Goal: Information Seeking & Learning: Learn about a topic

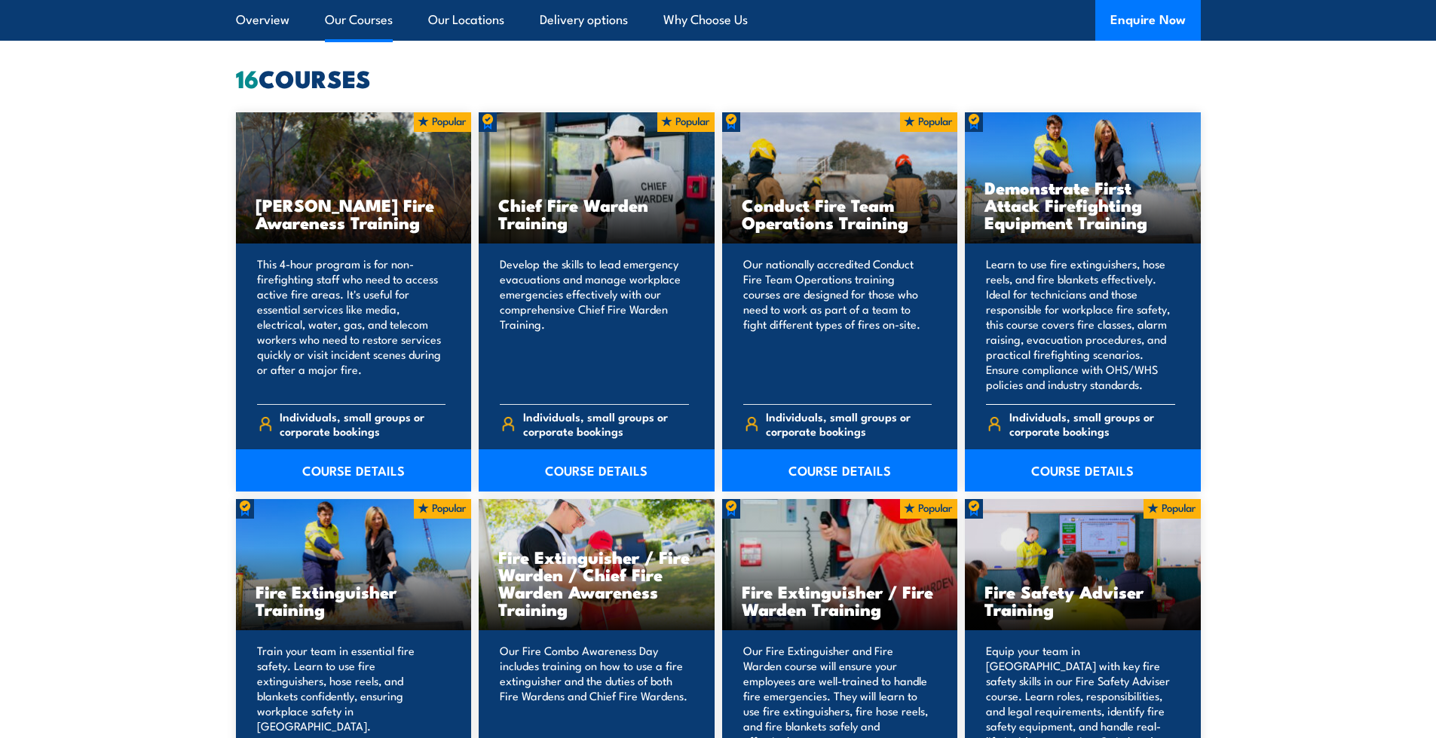
scroll to position [1206, 0]
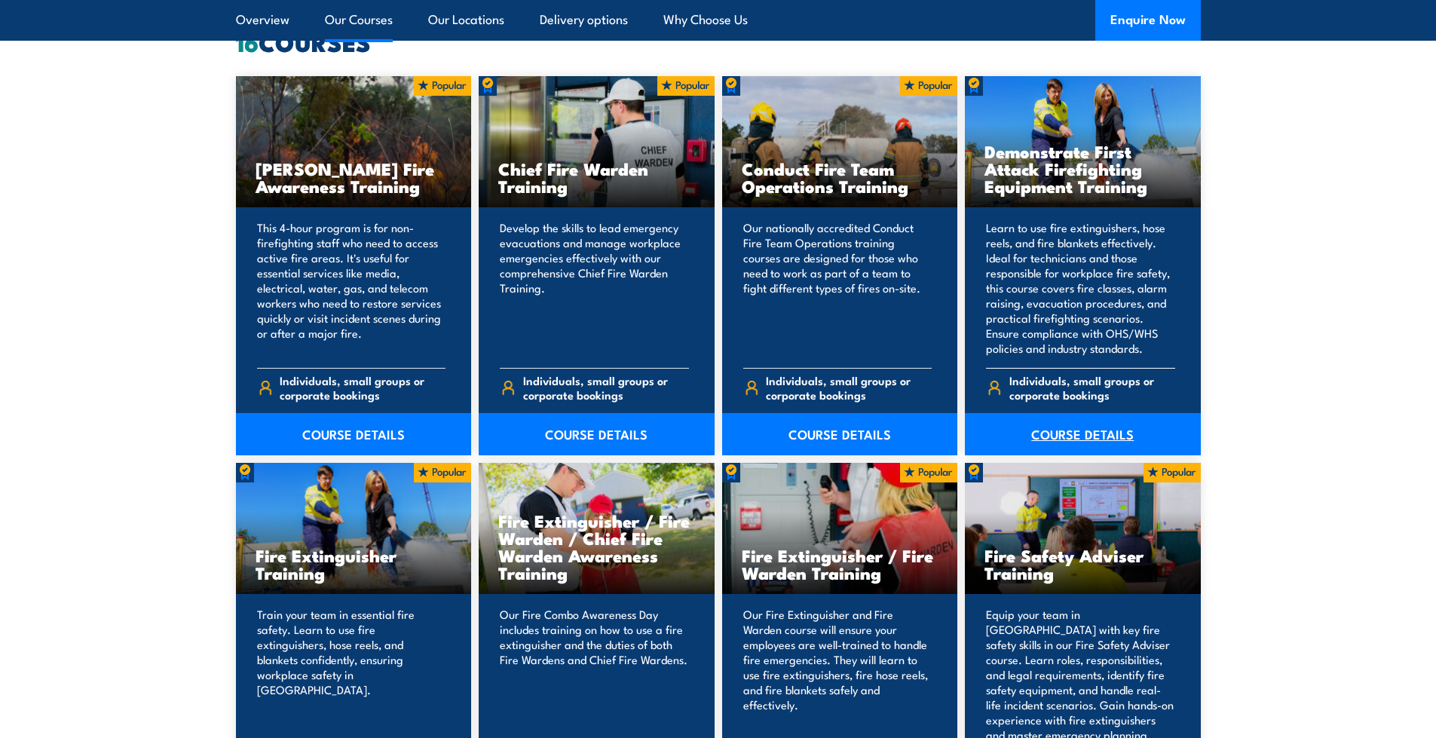
click at [1091, 435] on link "COURSE DETAILS" at bounding box center [1083, 434] width 236 height 42
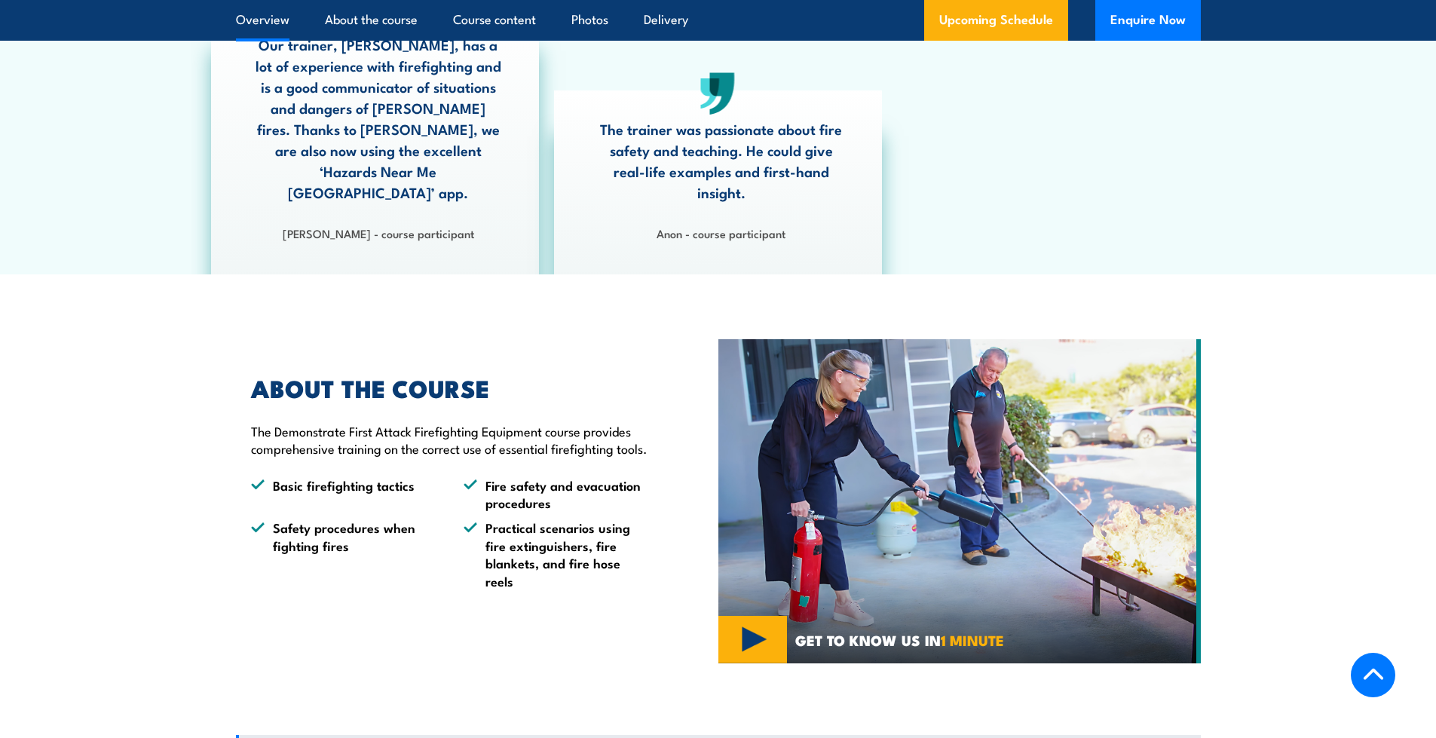
scroll to position [1055, 0]
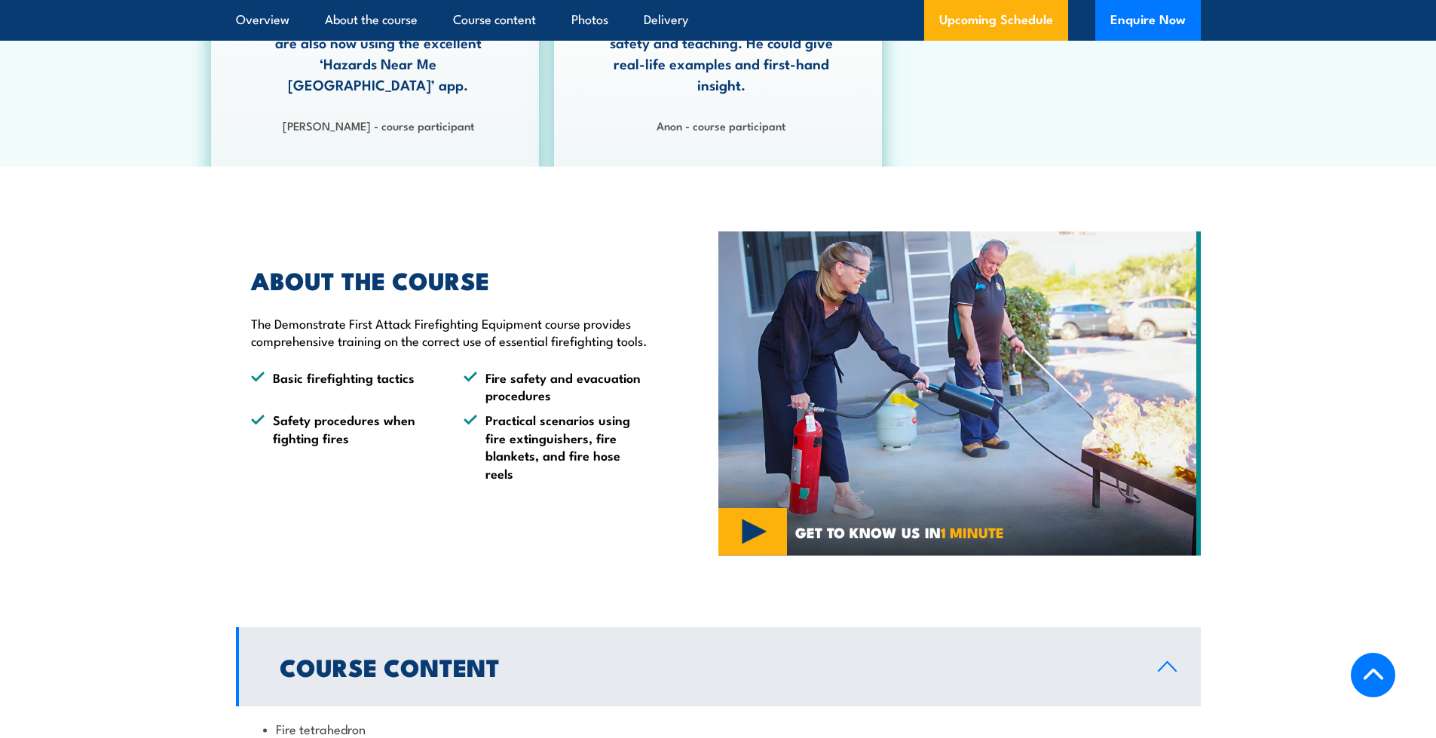
click at [760, 527] on img at bounding box center [959, 393] width 482 height 324
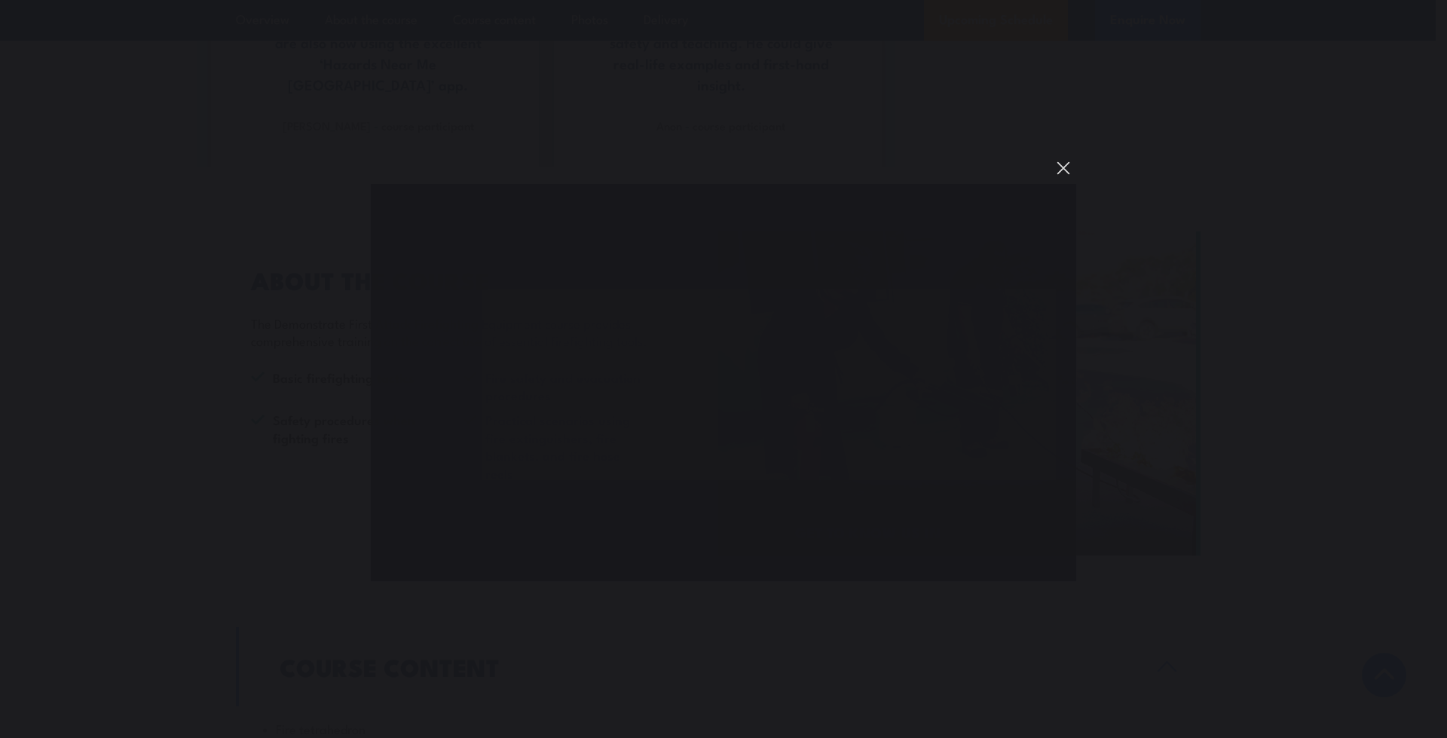
click at [1066, 168] on button "You can close this modal content with the ESC key" at bounding box center [1064, 168] width 26 height 26
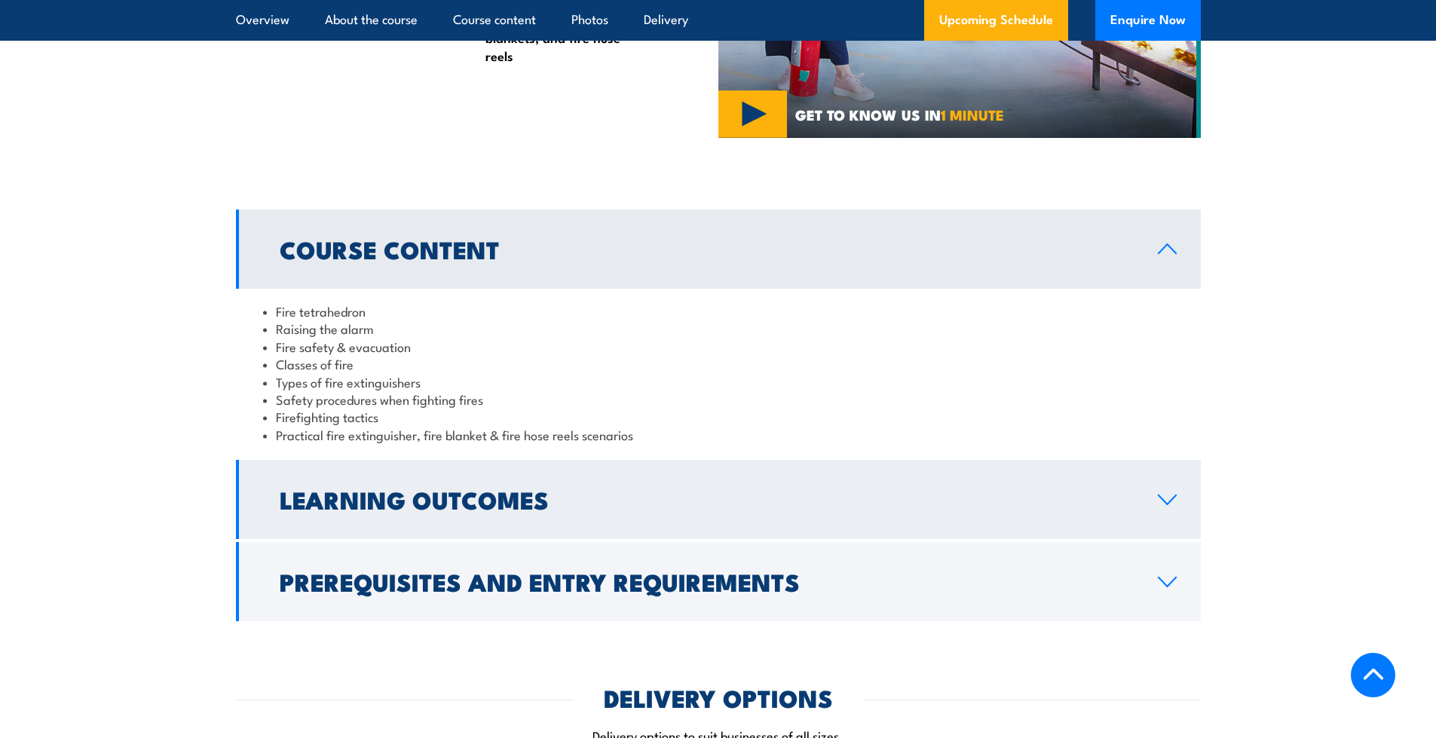
scroll to position [1507, 0]
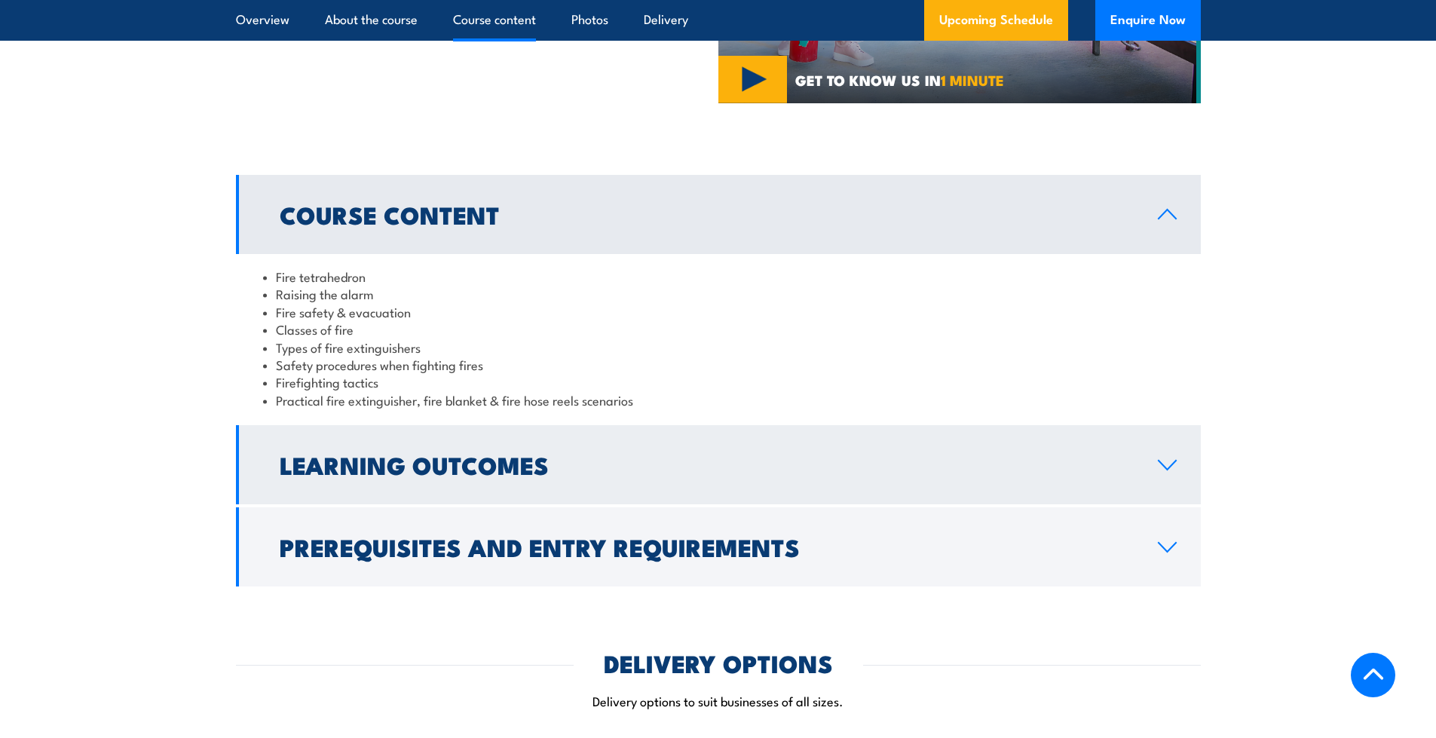
click at [546, 461] on h2 "Learning Outcomes" at bounding box center [707, 464] width 854 height 21
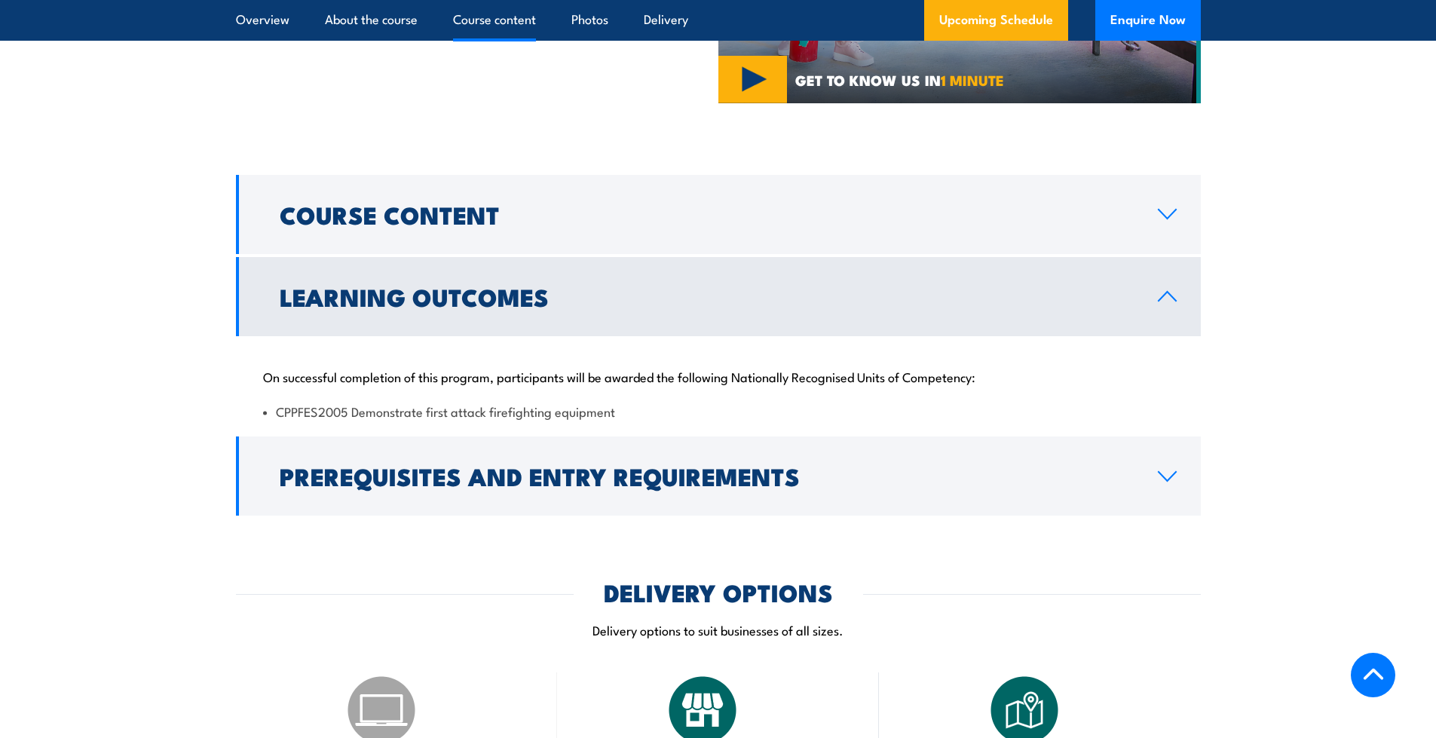
click at [1168, 290] on icon at bounding box center [1167, 296] width 20 height 12
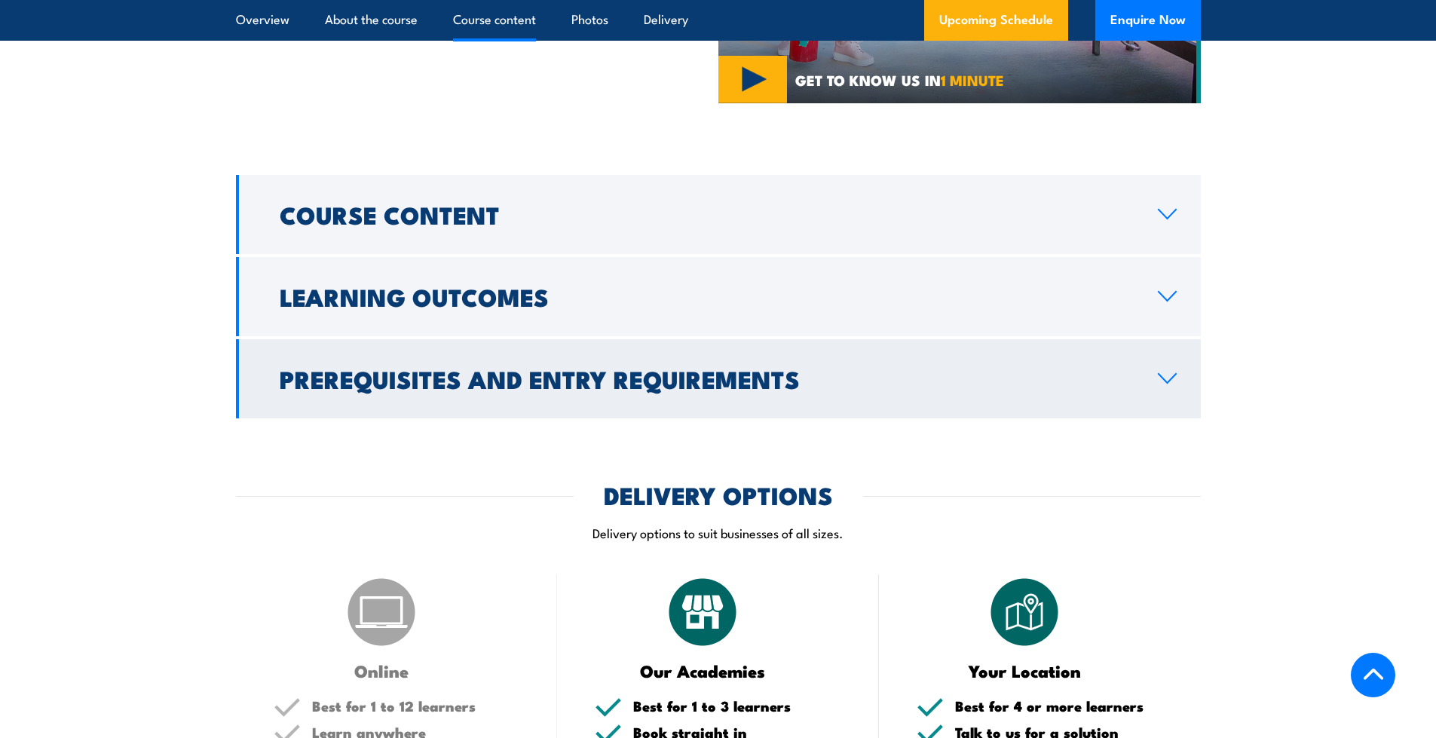
click at [806, 378] on h2 "Prerequisites and Entry Requirements" at bounding box center [707, 378] width 854 height 21
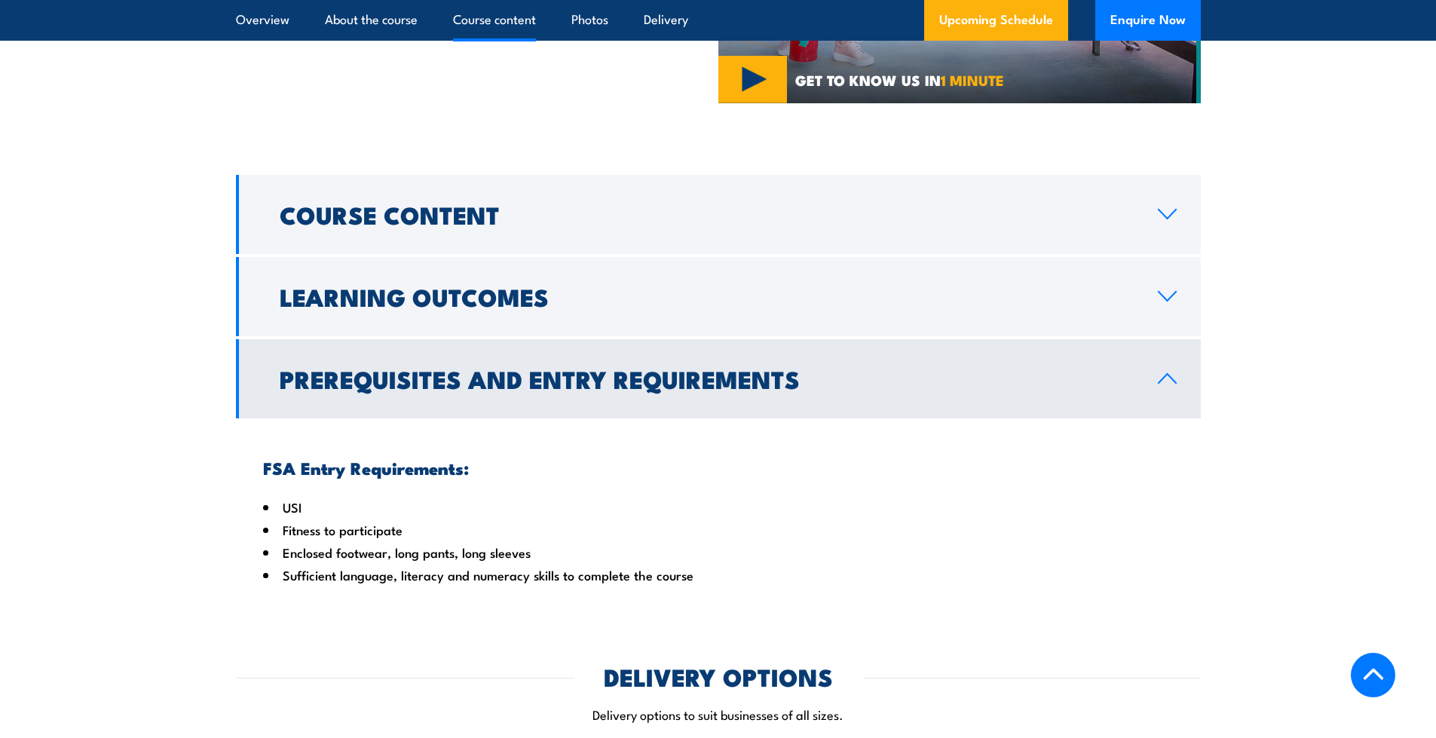
click at [1165, 372] on icon at bounding box center [1167, 378] width 20 height 12
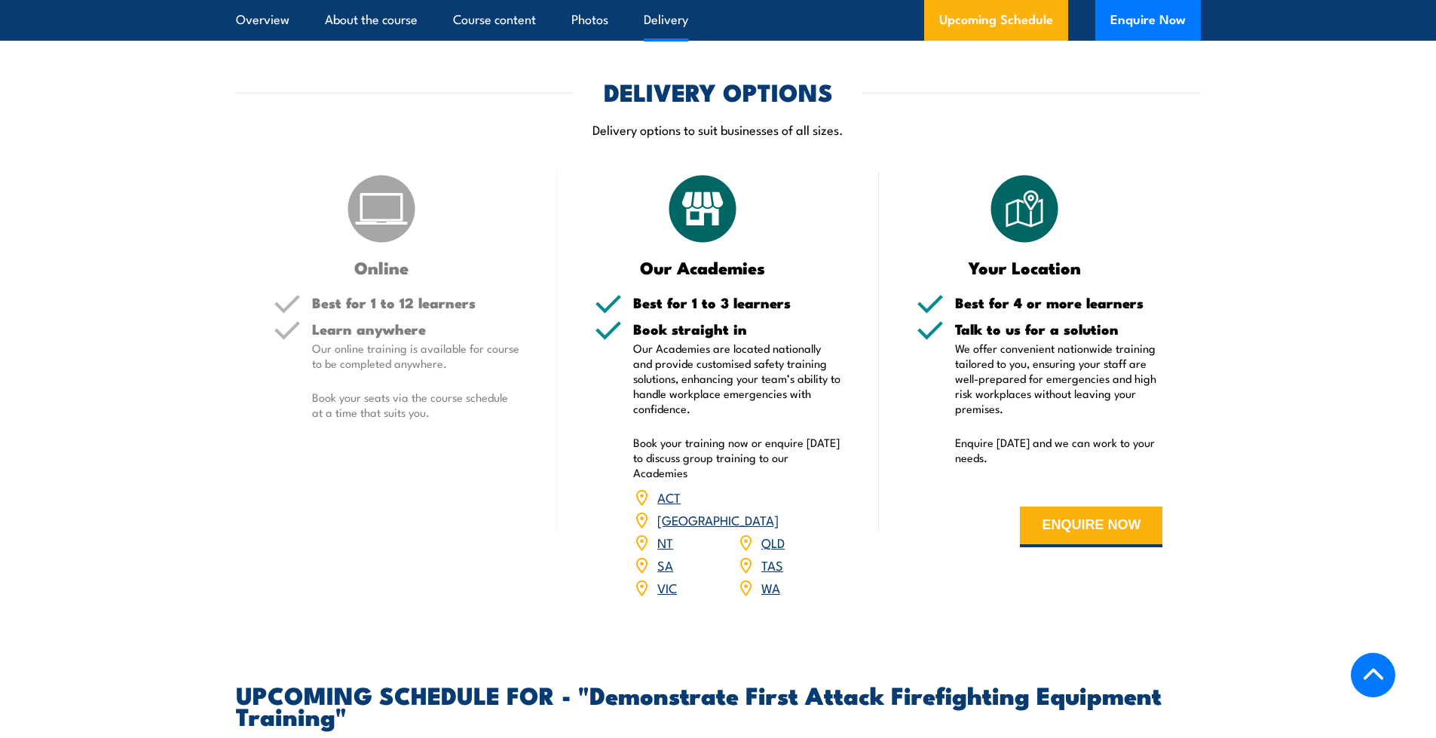
scroll to position [1884, 0]
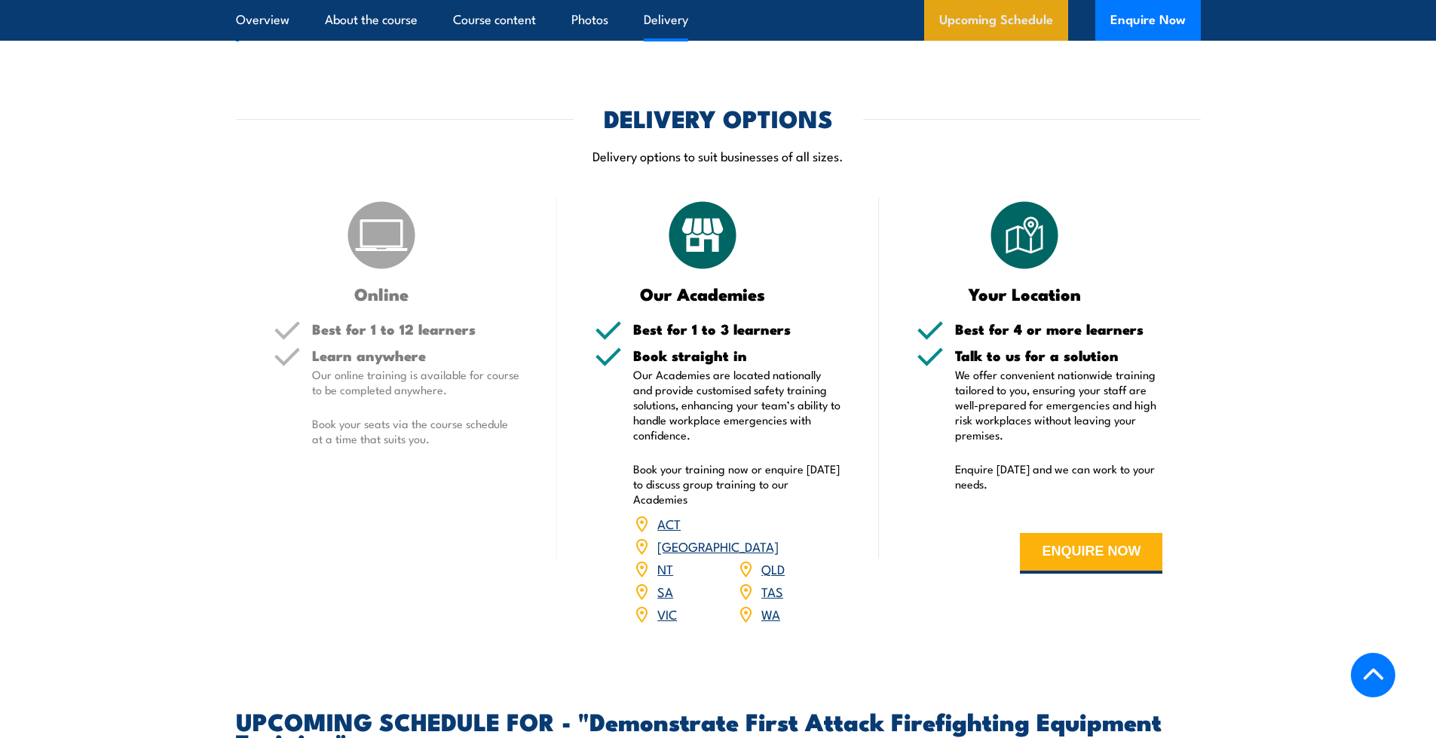
click at [995, 23] on link "Upcoming Schedule" at bounding box center [996, 20] width 144 height 41
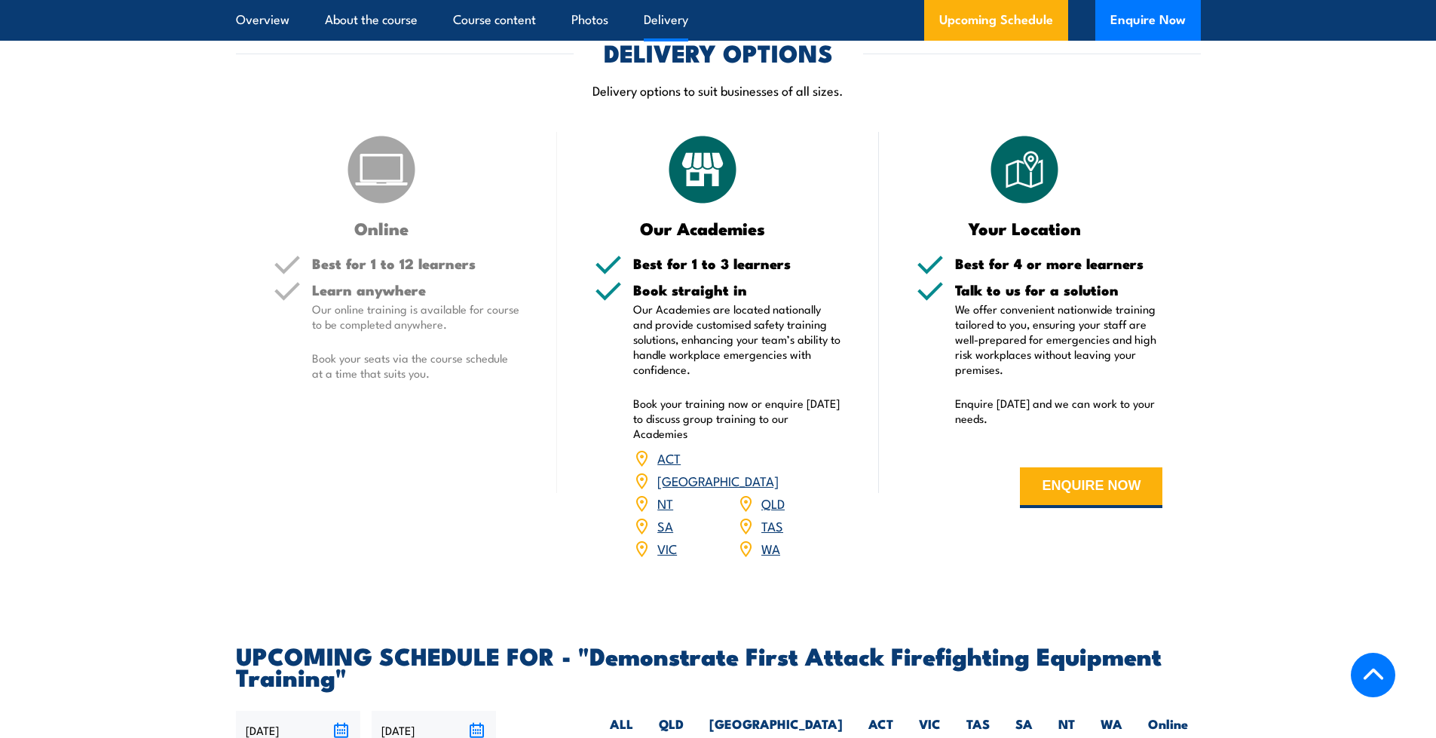
scroll to position [1960, 0]
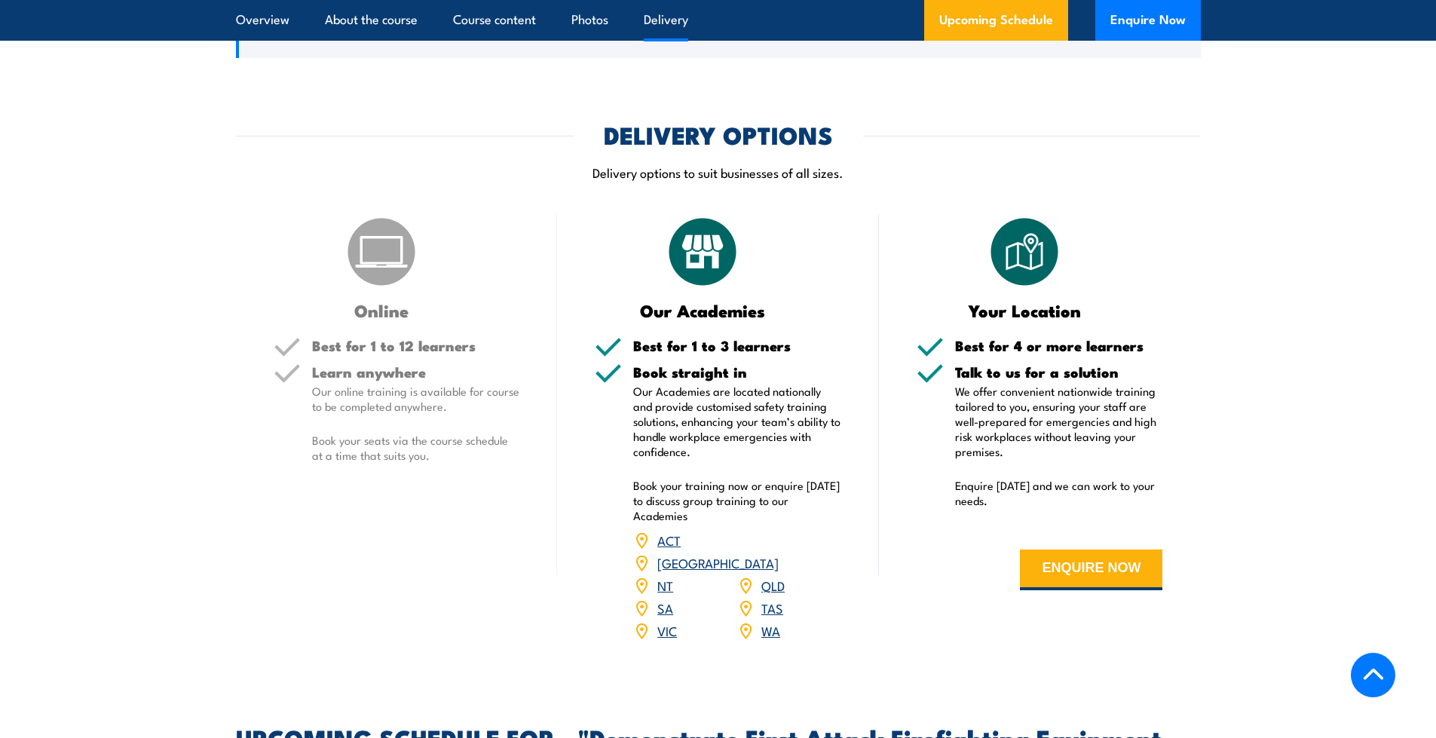
scroll to position [1884, 0]
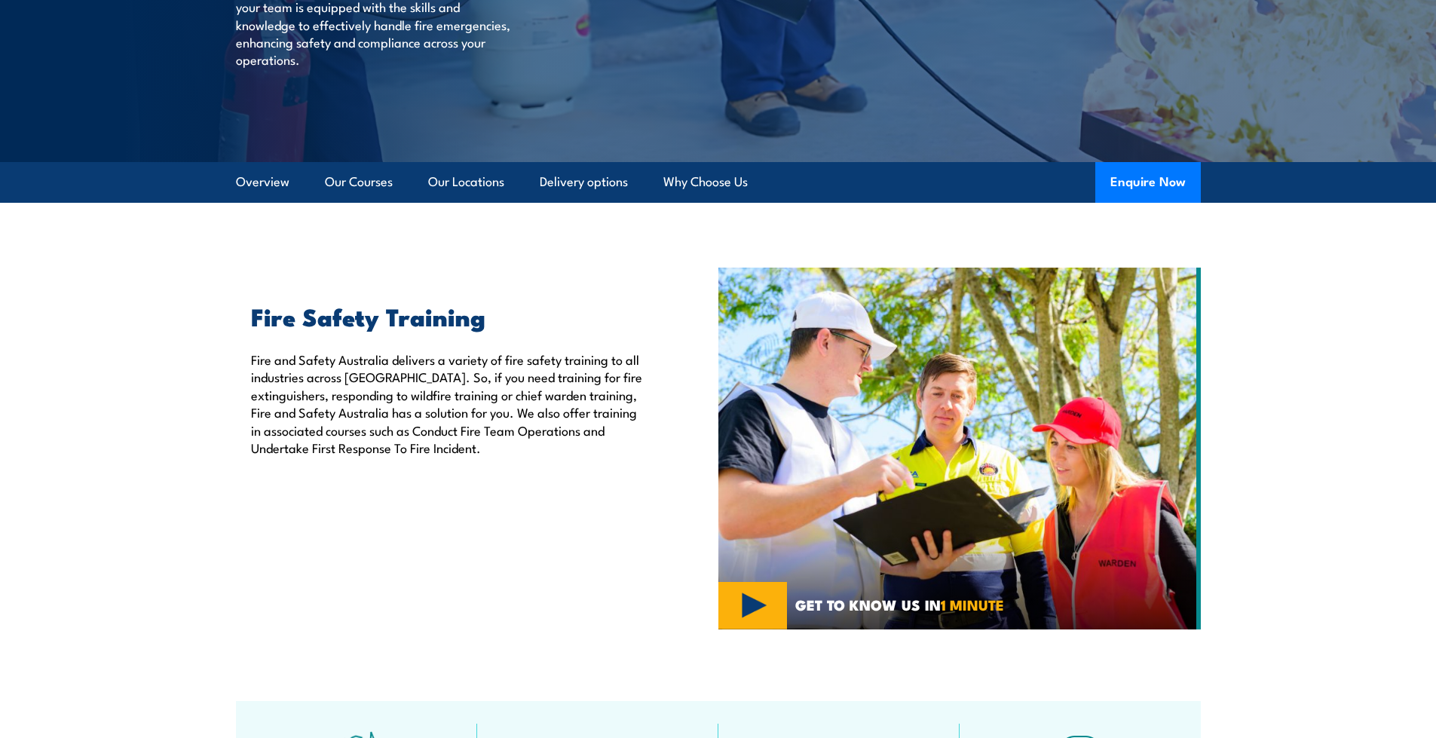
scroll to position [301, 0]
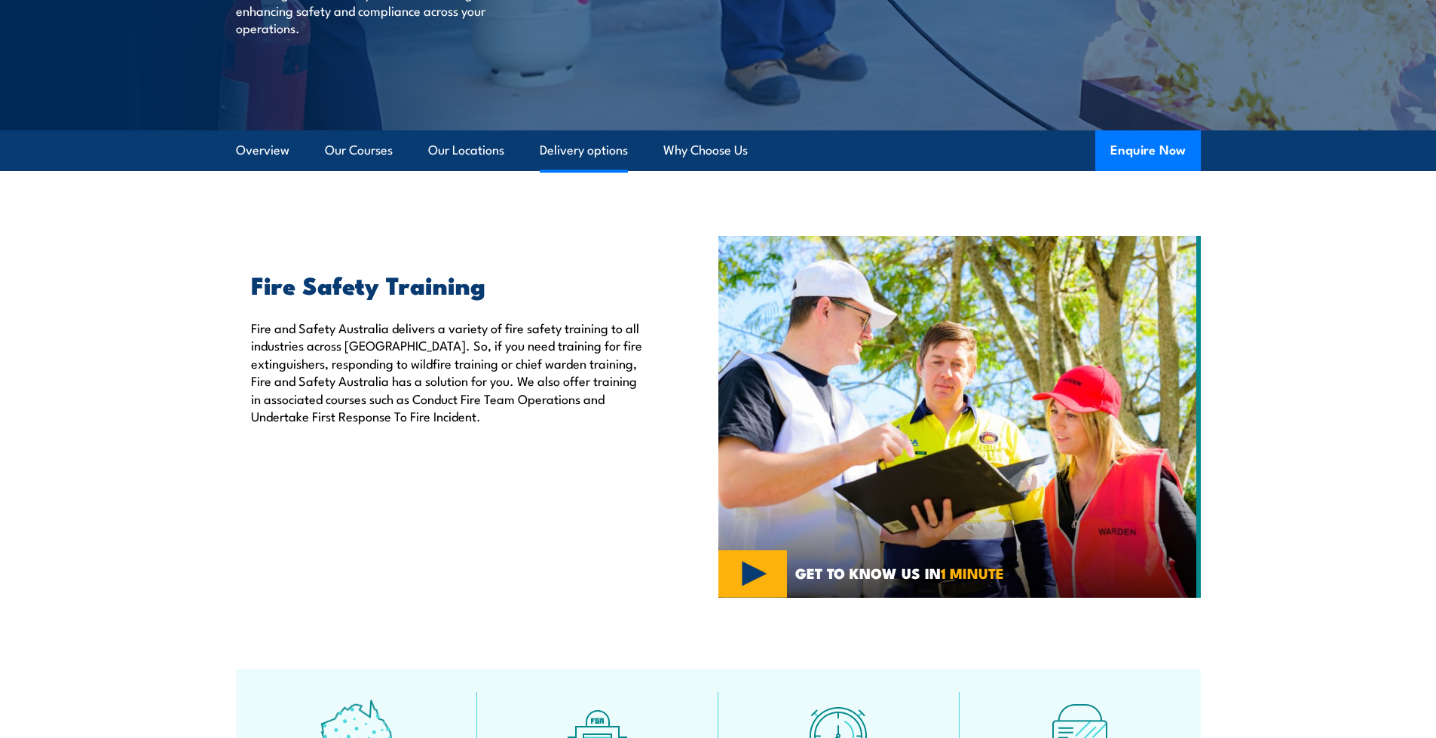
click at [604, 152] on link "Delivery options" at bounding box center [584, 150] width 88 height 40
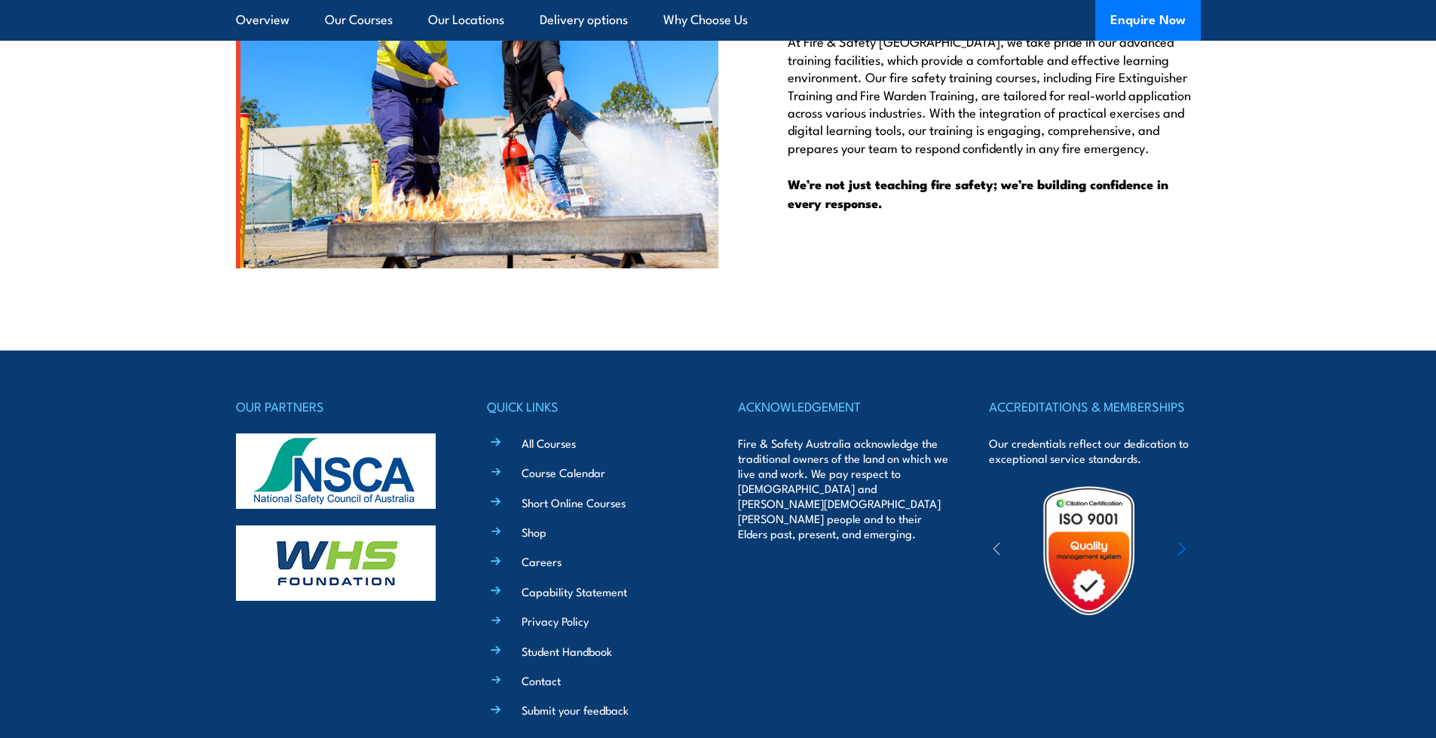
scroll to position [3950, 0]
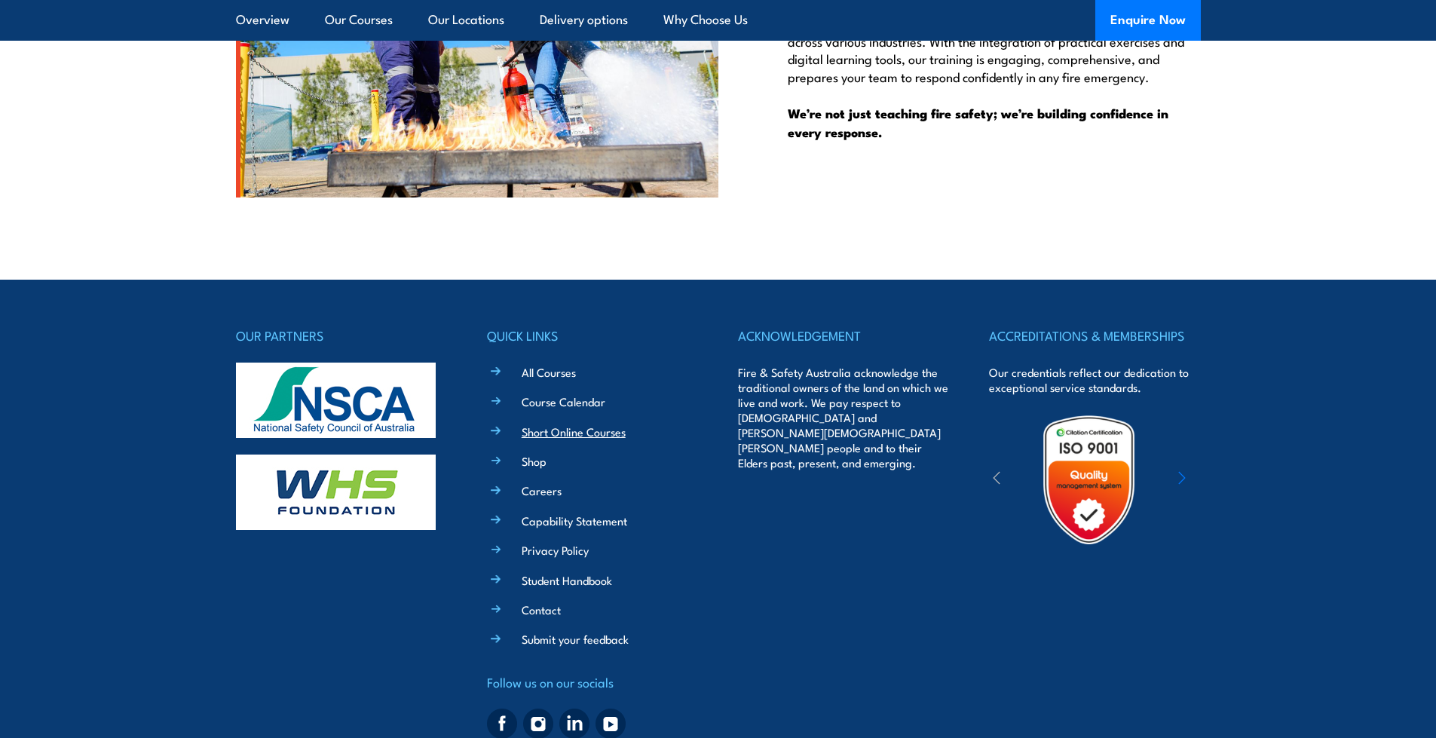
click at [607, 435] on link "Short Online Courses" at bounding box center [574, 432] width 104 height 16
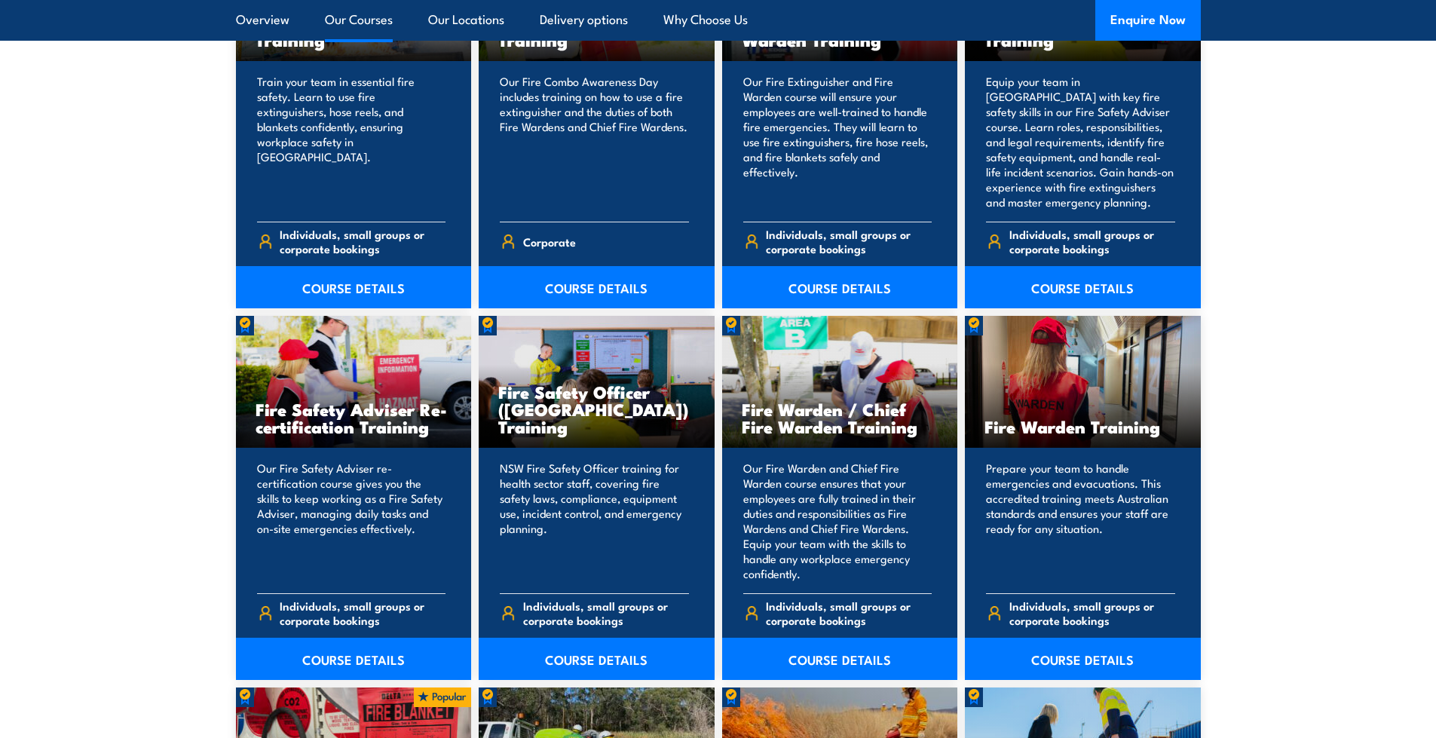
scroll to position [1704, 0]
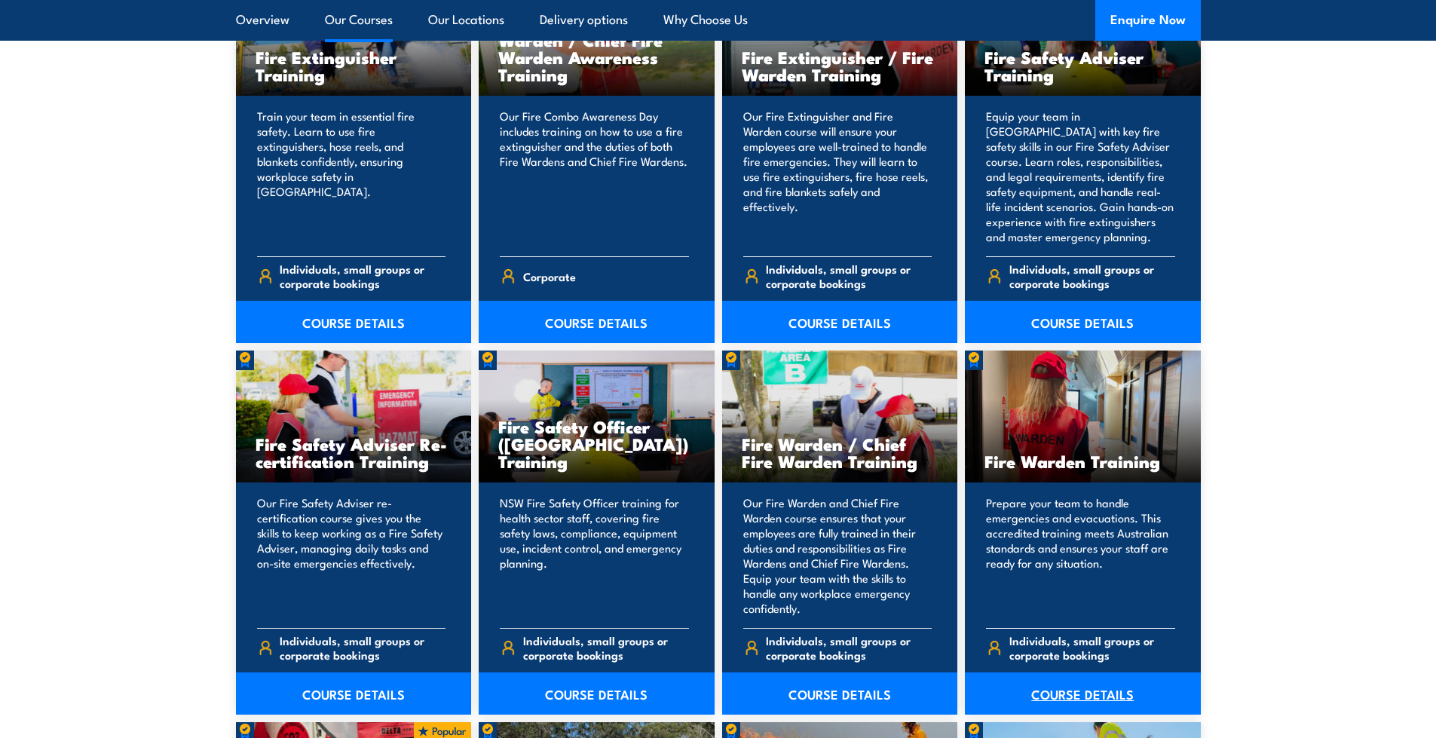
click at [1118, 672] on link "COURSE DETAILS" at bounding box center [1083, 693] width 236 height 42
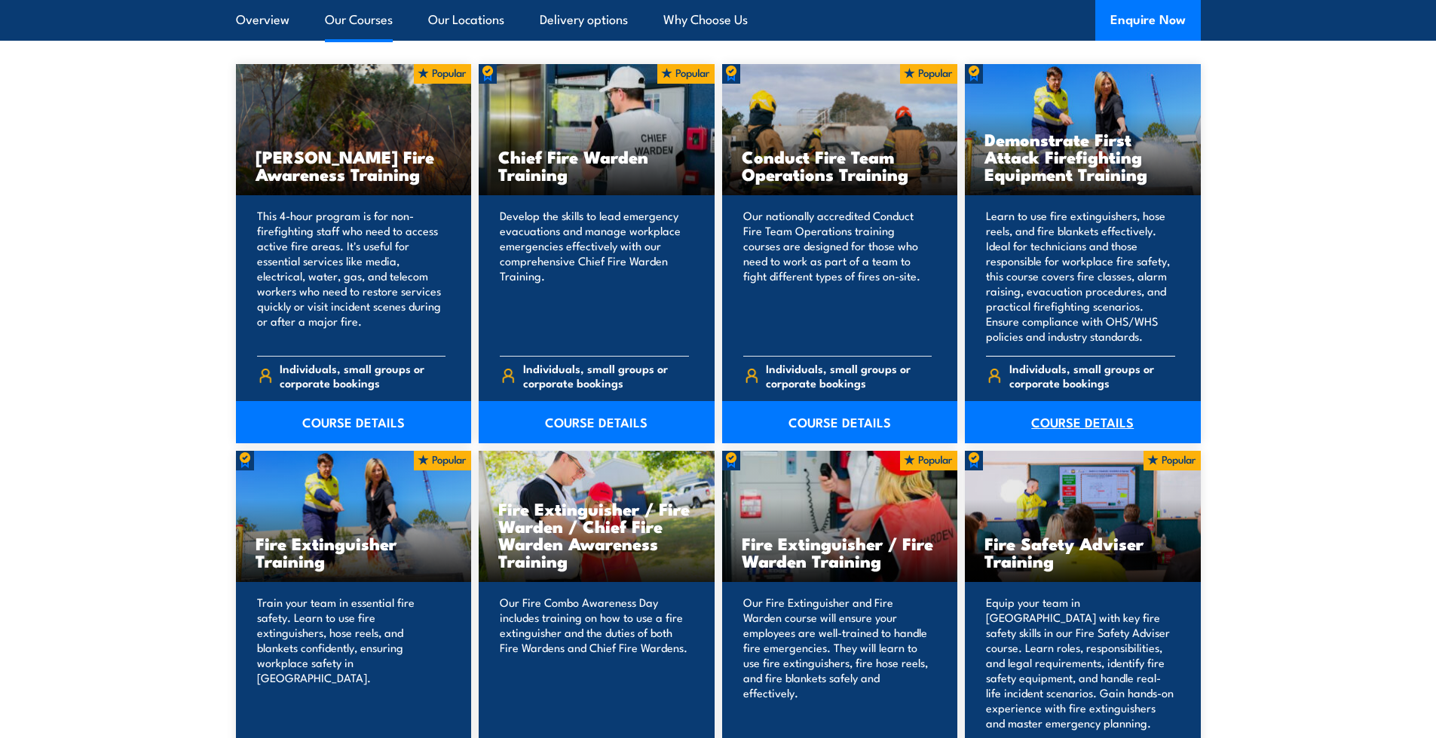
scroll to position [1176, 0]
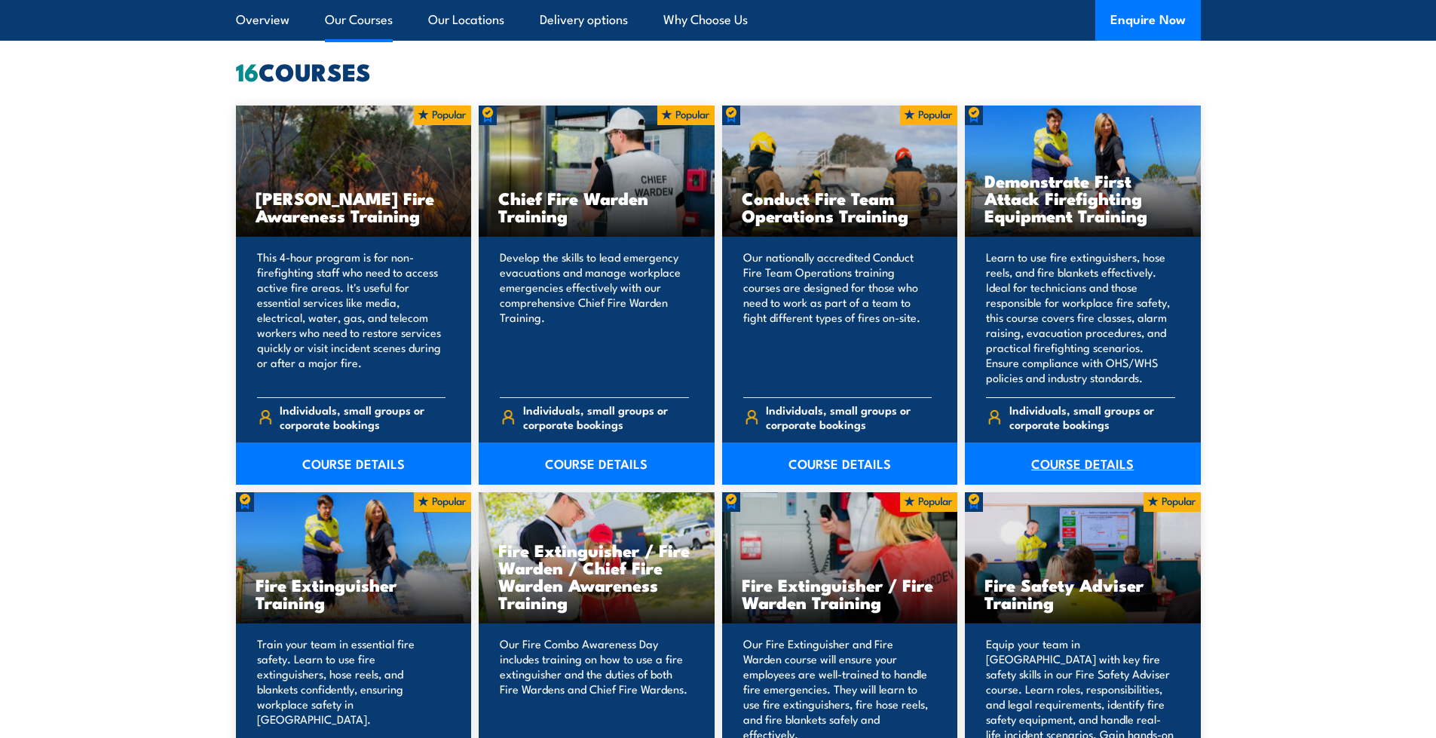
click at [1112, 461] on link "COURSE DETAILS" at bounding box center [1083, 463] width 236 height 42
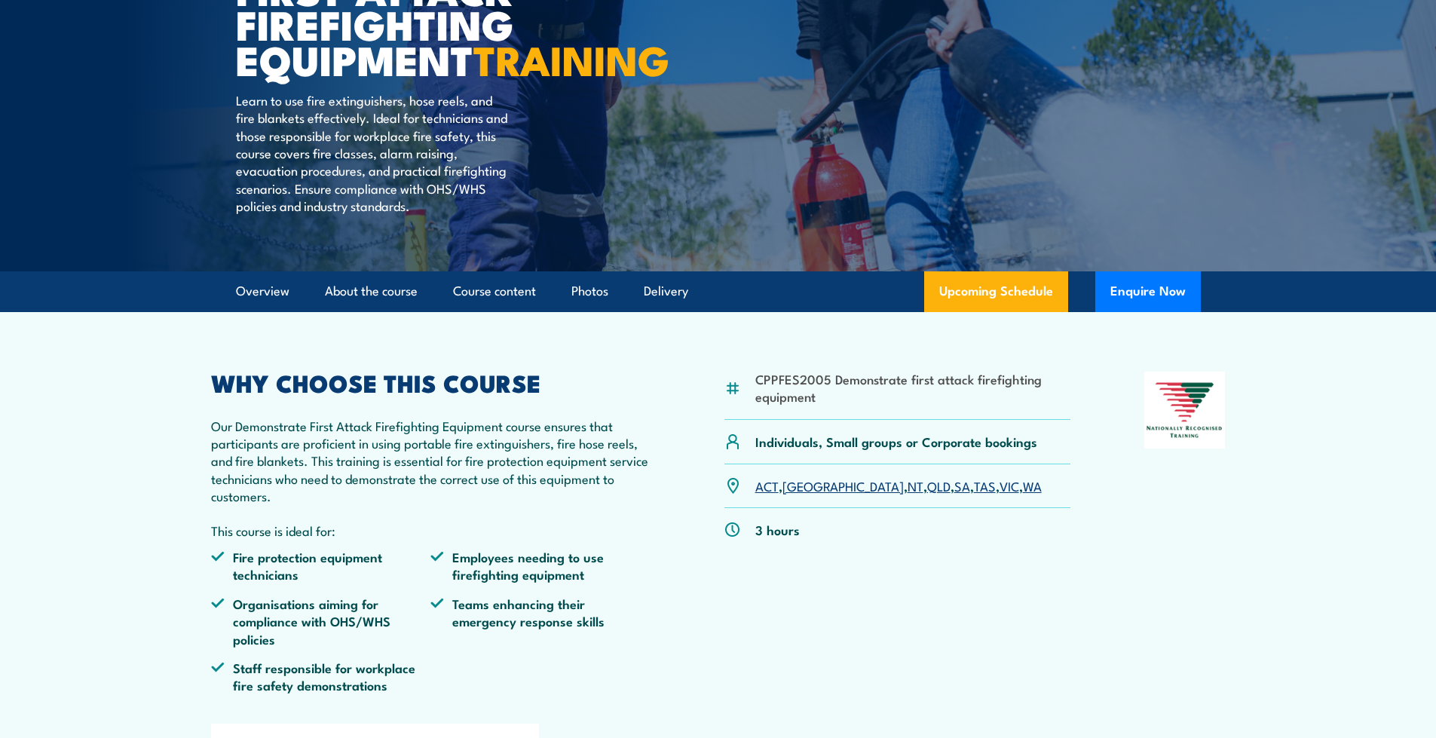
scroll to position [226, 0]
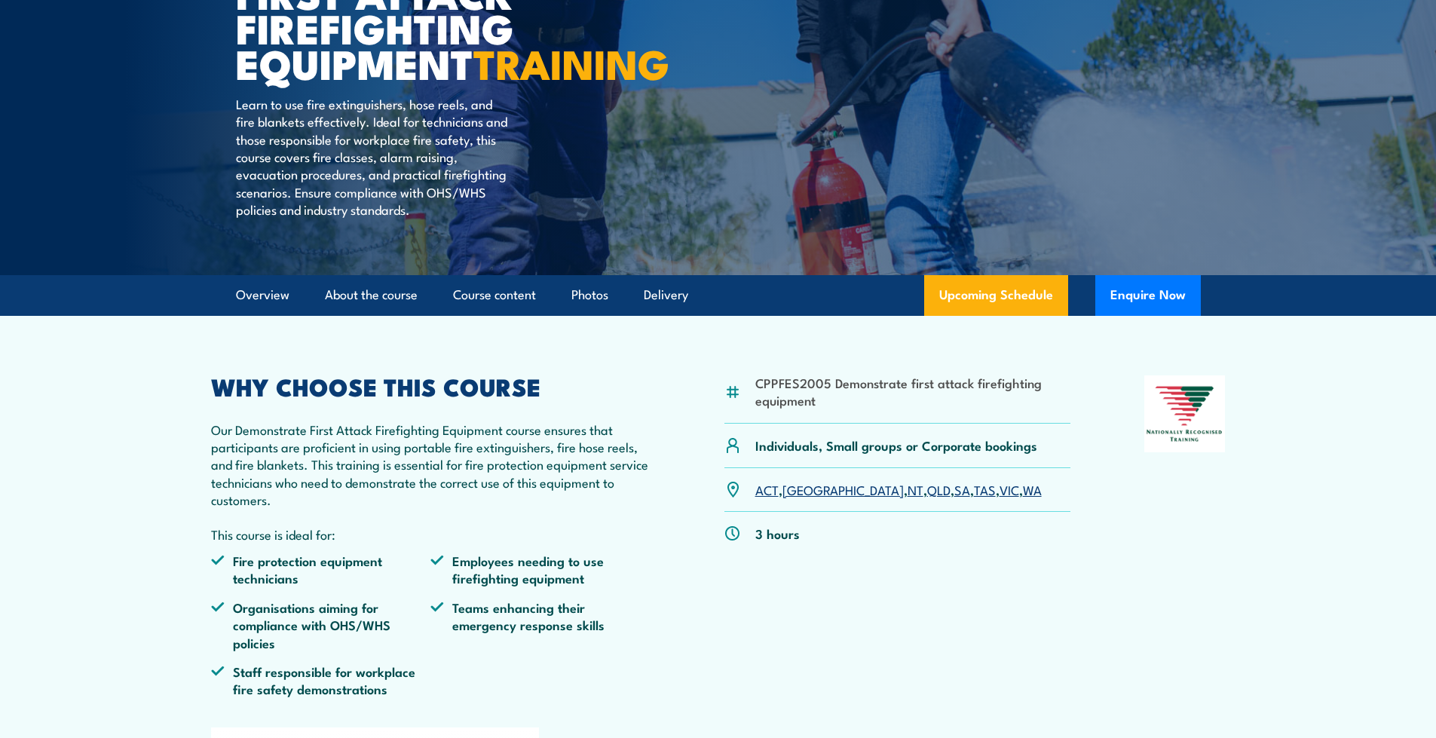
click at [806, 498] on link "[GEOGRAPHIC_DATA]" at bounding box center [842, 489] width 121 height 18
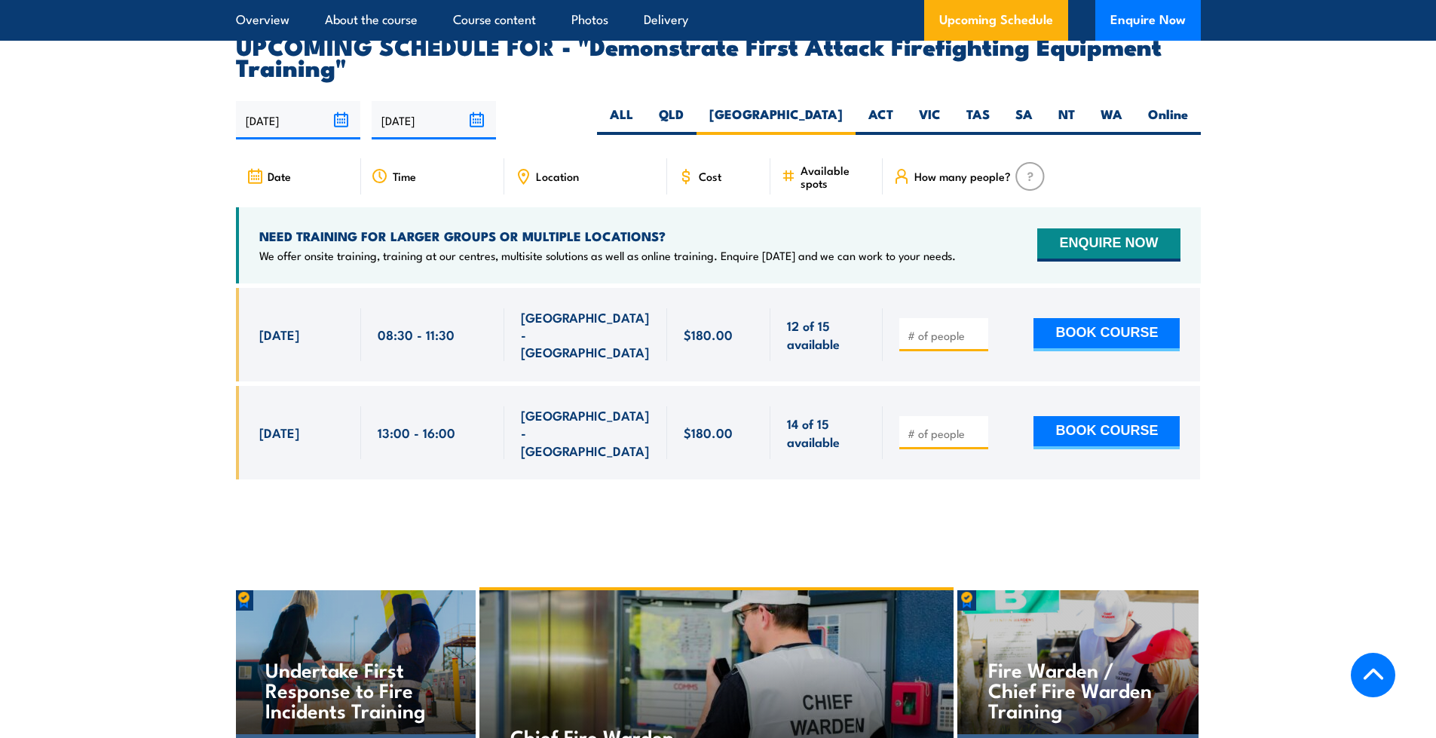
scroll to position [2733, 0]
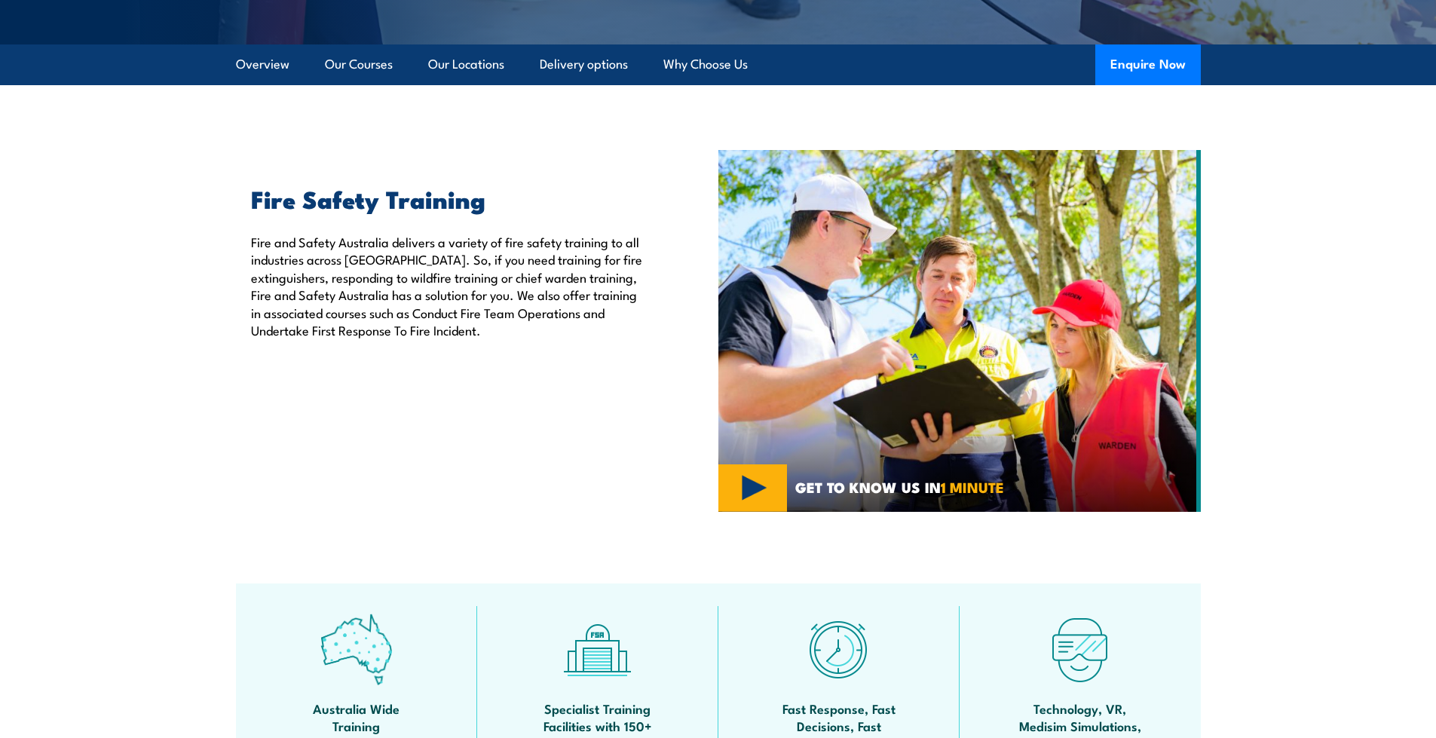
scroll to position [387, 0]
